Goal: Obtain resource: Download file/media

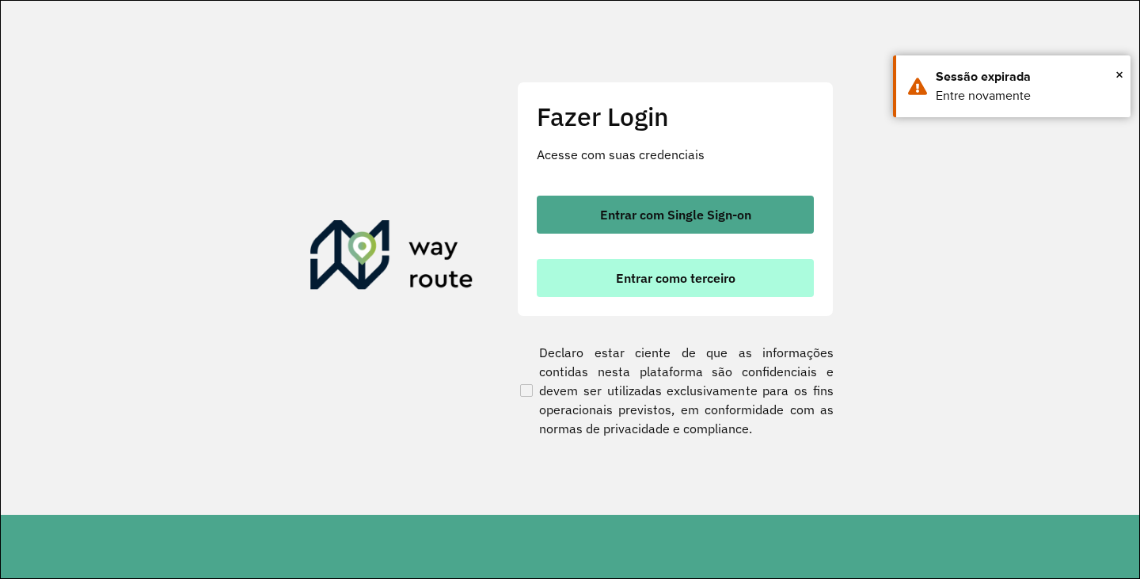
click at [639, 290] on button "Entrar como terceiro" at bounding box center [675, 278] width 277 height 38
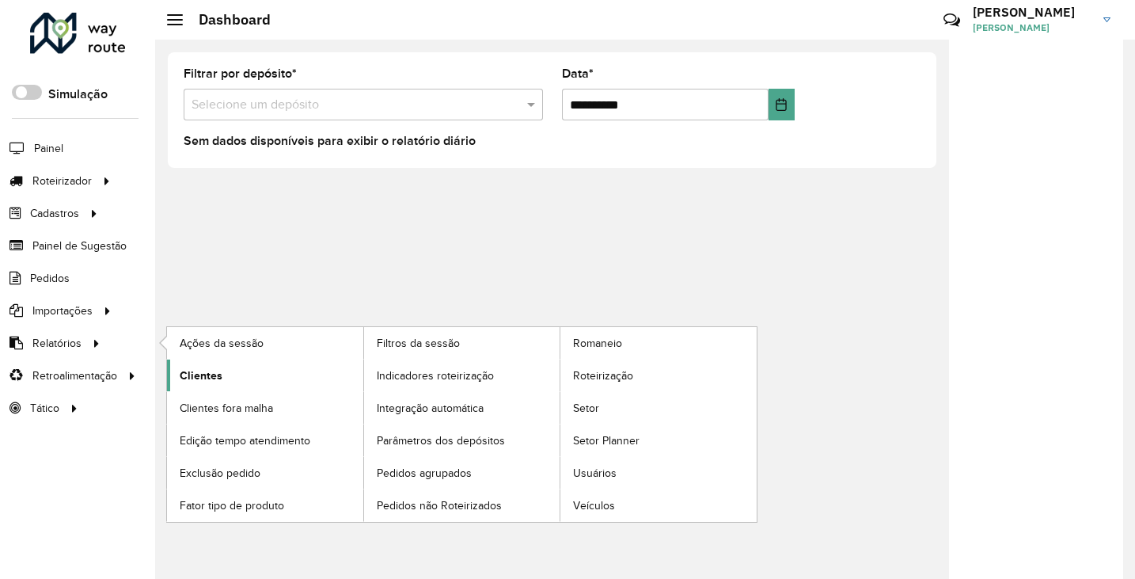
click at [203, 375] on span "Clientes" at bounding box center [201, 375] width 43 height 17
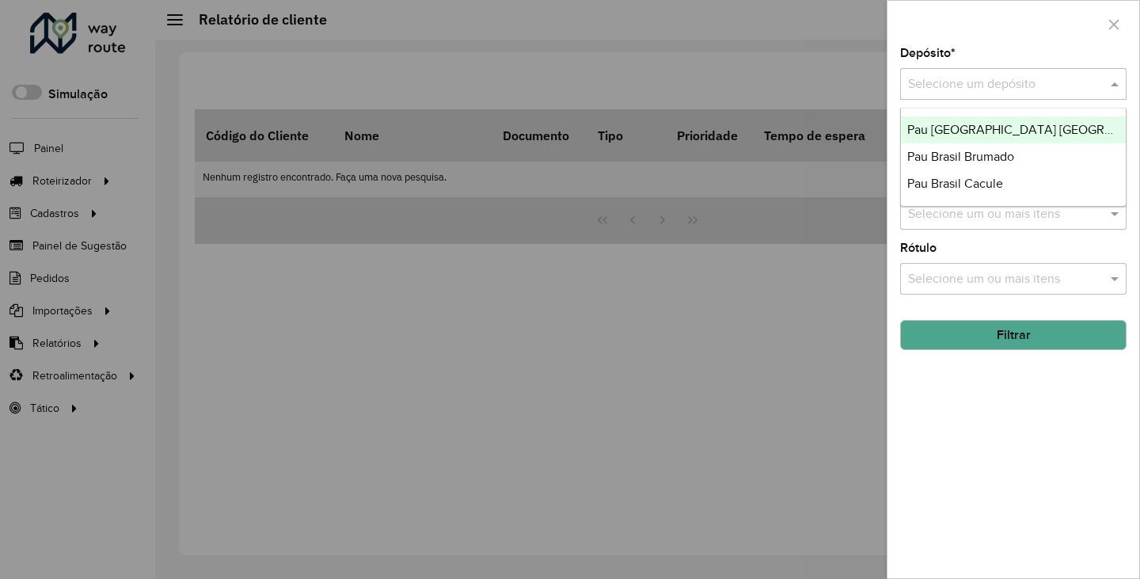
click at [1023, 88] on input "text" at bounding box center [997, 84] width 179 height 19
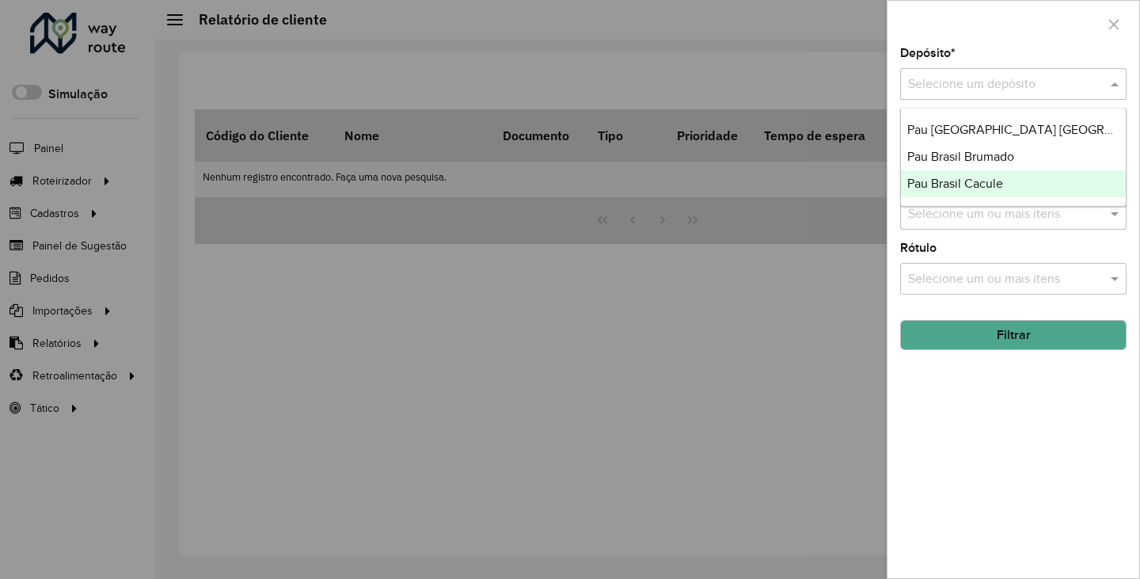
click at [995, 187] on span "Pau Brasil Cacule" at bounding box center [955, 183] width 96 height 13
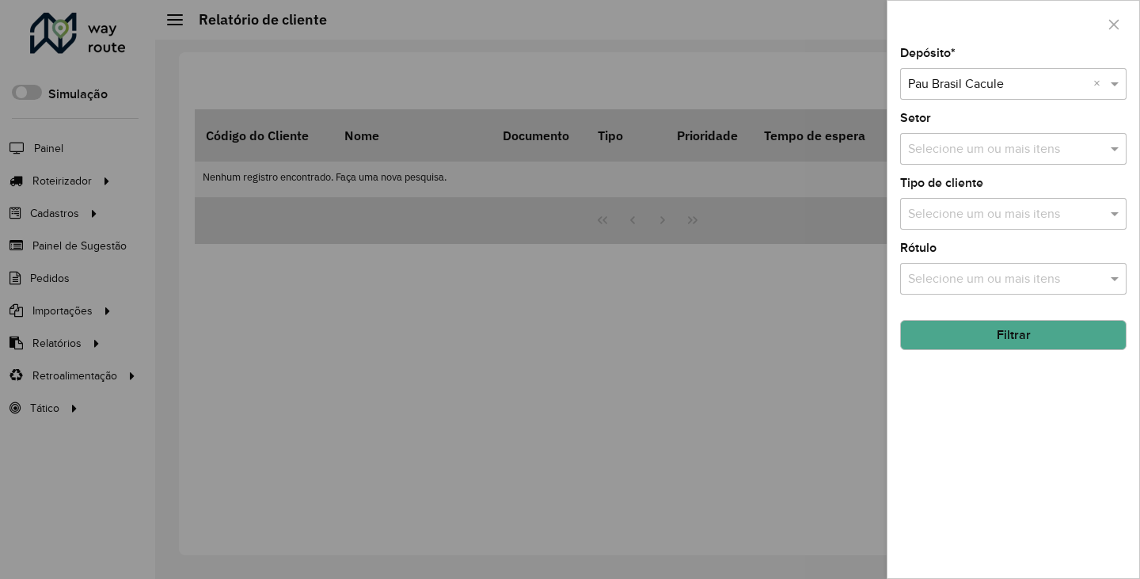
click at [1054, 153] on input "text" at bounding box center [1005, 149] width 203 height 19
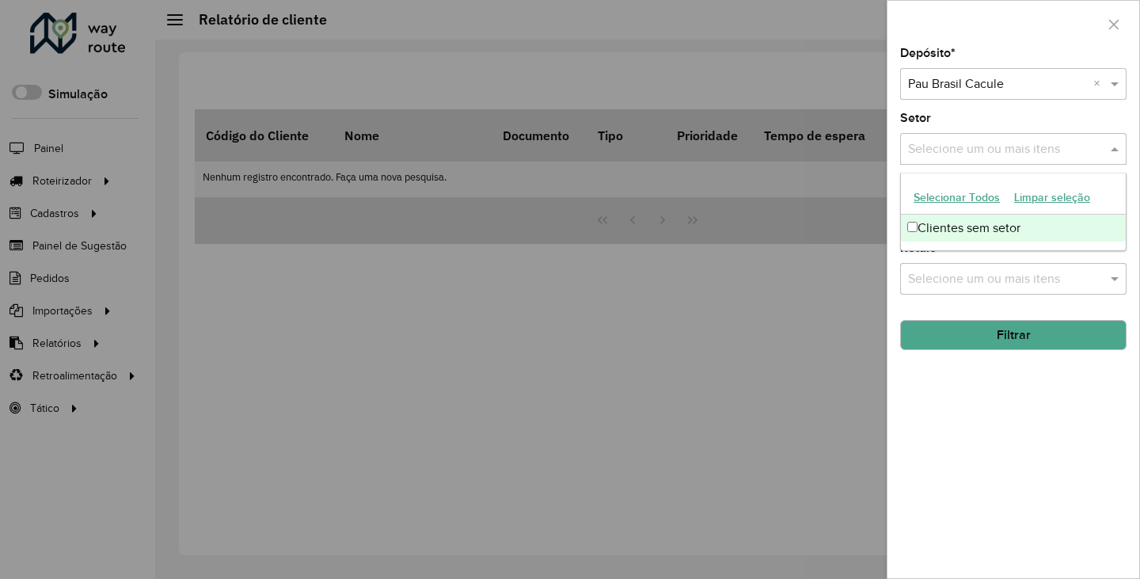
click at [923, 225] on div "Clientes sem setor" at bounding box center [1013, 228] width 225 height 27
click at [970, 410] on div "Depósito * Selecione um depósito × Pau Brasil Cacule × Setor Selecione um ou ma…" at bounding box center [1013, 312] width 252 height 530
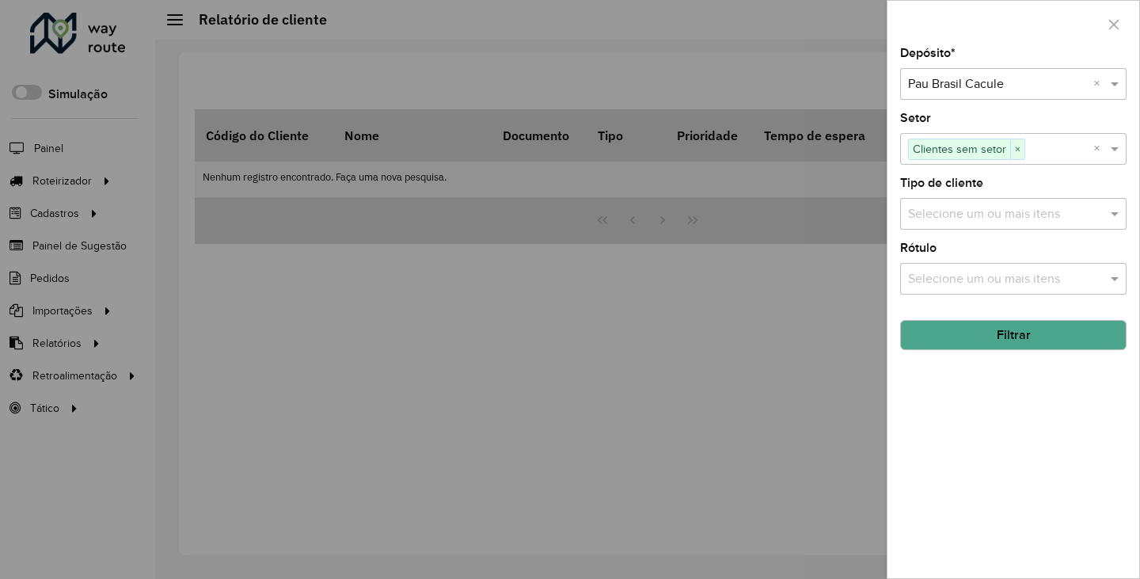
click at [989, 214] on input "text" at bounding box center [1005, 214] width 203 height 19
click at [969, 265] on button "Selecionar Todos" at bounding box center [956, 262] width 101 height 25
click at [981, 254] on button "Selecionar Todos" at bounding box center [956, 262] width 101 height 25
click at [980, 266] on button "Selecionar Todos" at bounding box center [956, 262] width 101 height 25
click at [984, 410] on div "Depósito * Selecione um depósito × Pau Brasil Cacule × Setor Selecione um ou ma…" at bounding box center [1013, 312] width 252 height 530
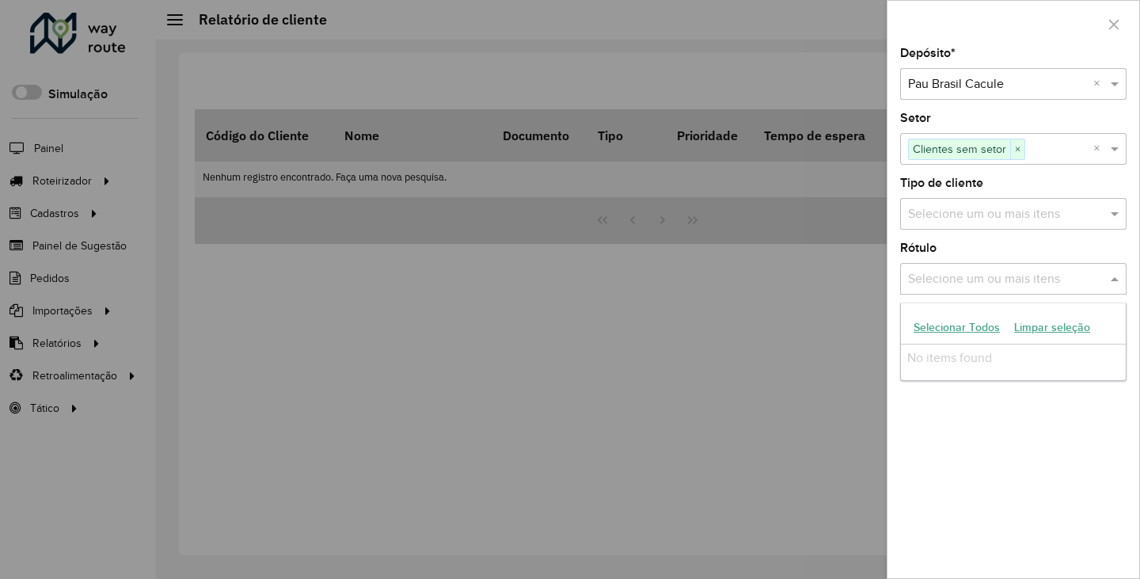
click at [1006, 292] on div "Selecione um ou mais itens" at bounding box center [1013, 279] width 226 height 32
click at [1007, 280] on input "text" at bounding box center [1005, 279] width 203 height 19
click at [986, 437] on div "Depósito * Selecione um depósito × Pau Brasil Cacule × Setor Selecione um ou ma…" at bounding box center [1013, 312] width 252 height 530
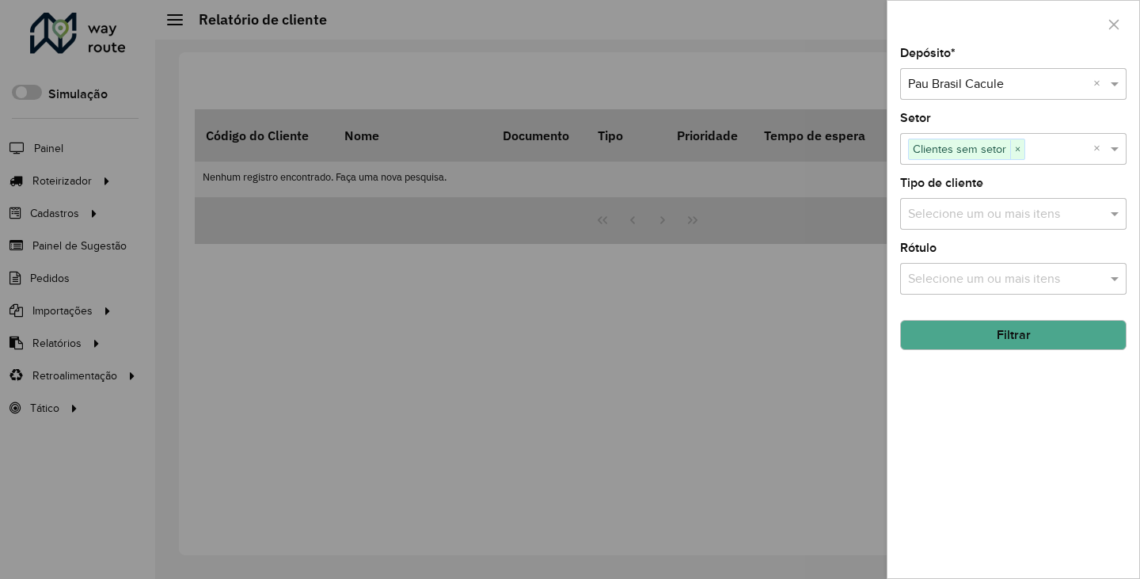
drag, startPoint x: 992, startPoint y: 340, endPoint x: 976, endPoint y: 359, distance: 24.1
click at [992, 340] on button "Filtrar" at bounding box center [1013, 335] width 226 height 30
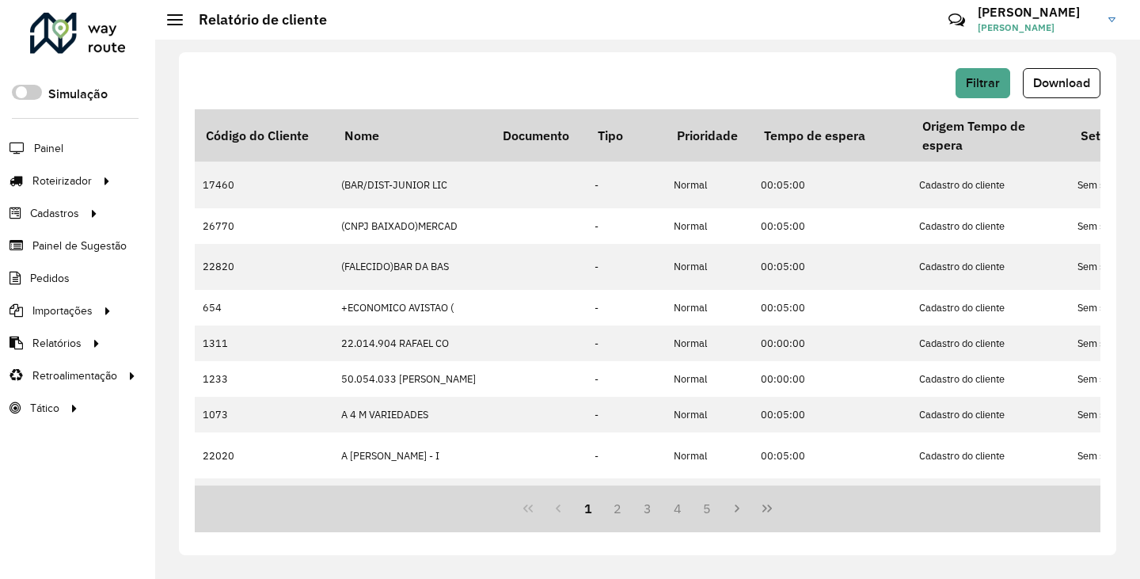
click at [1085, 75] on button "Download" at bounding box center [1062, 83] width 78 height 30
click at [491, 93] on div "Filtrar Download" at bounding box center [648, 83] width 906 height 30
drag, startPoint x: 1139, startPoint y: 0, endPoint x: 791, endPoint y: 33, distance: 349.9
click at [730, 49] on div "Filtrar Download Código do Cliente Nome Documento Tipo Prioridade Tempo de espe…" at bounding box center [647, 309] width 985 height 539
